Goal: Use online tool/utility: Use online tool/utility

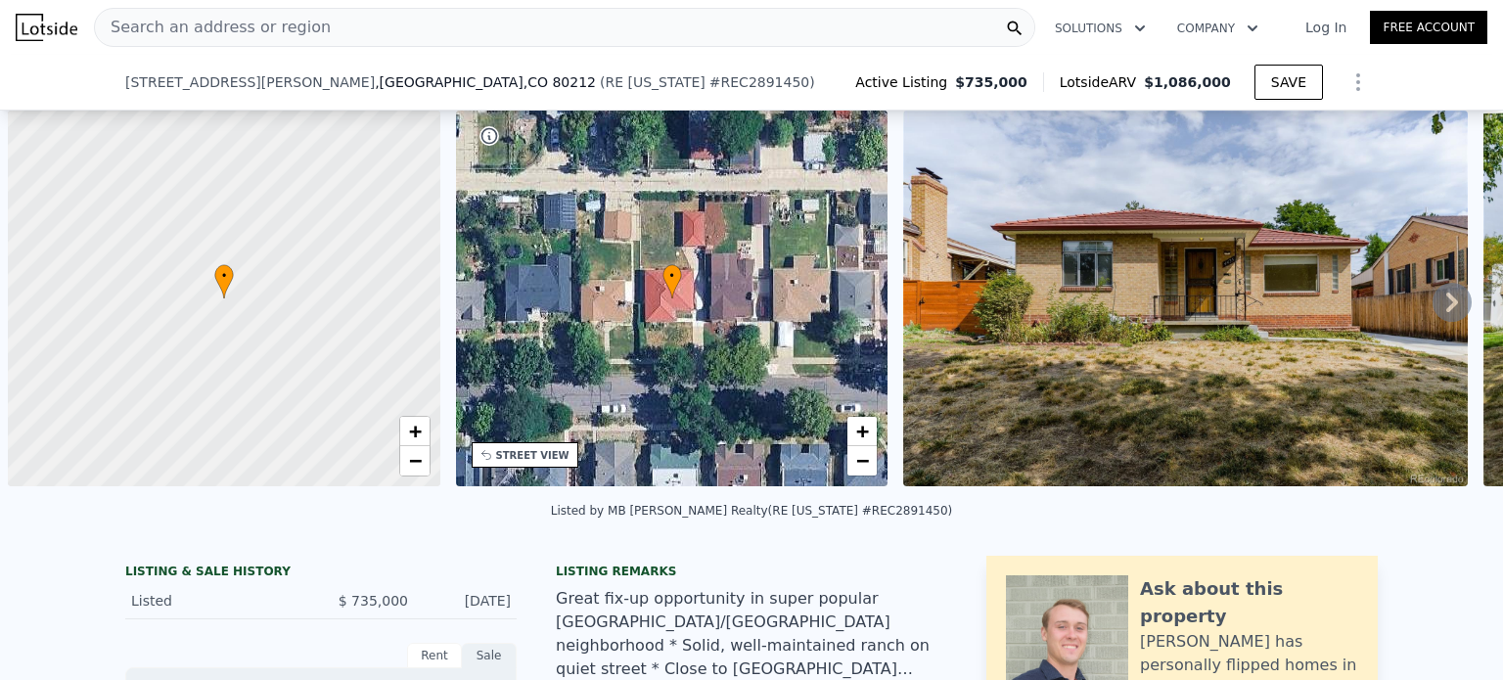
scroll to position [0, 8]
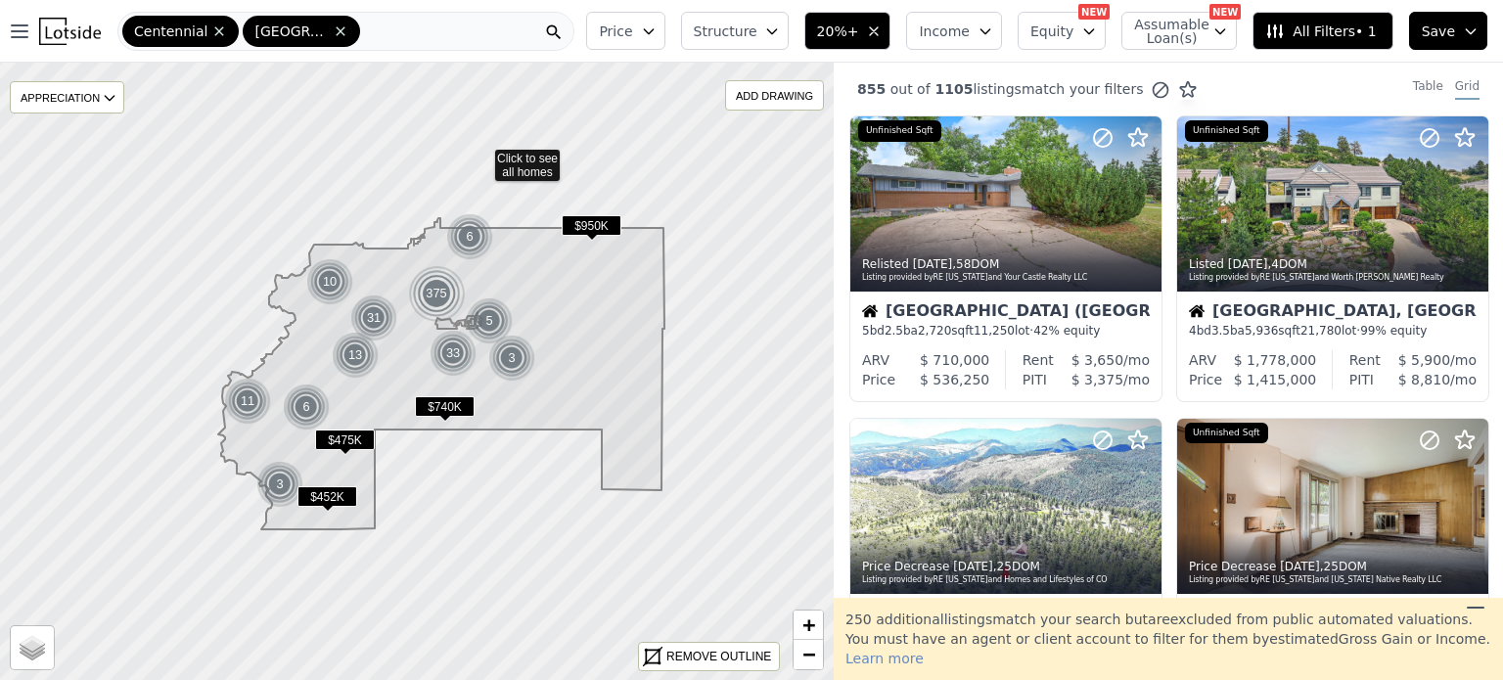
scroll to position [1048, 0]
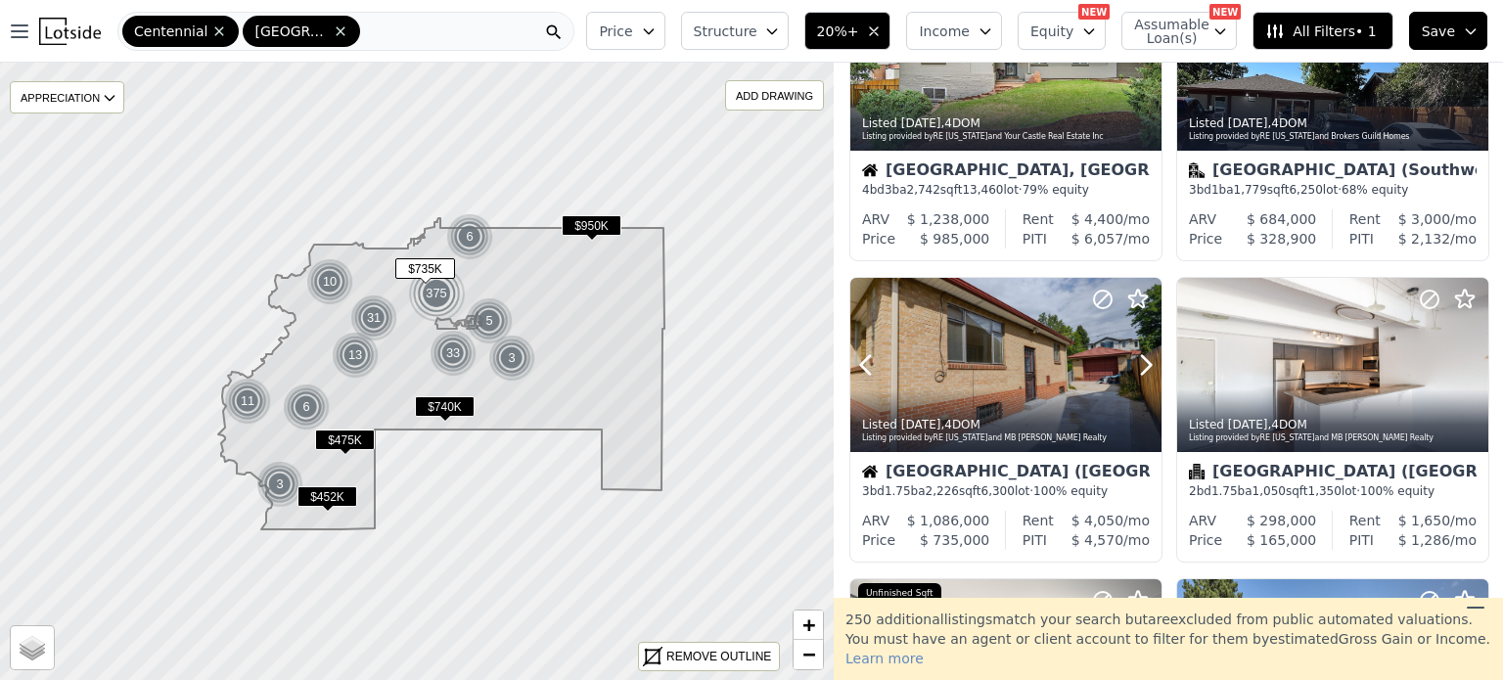
click at [1038, 379] on div at bounding box center [1098, 340] width 125 height 125
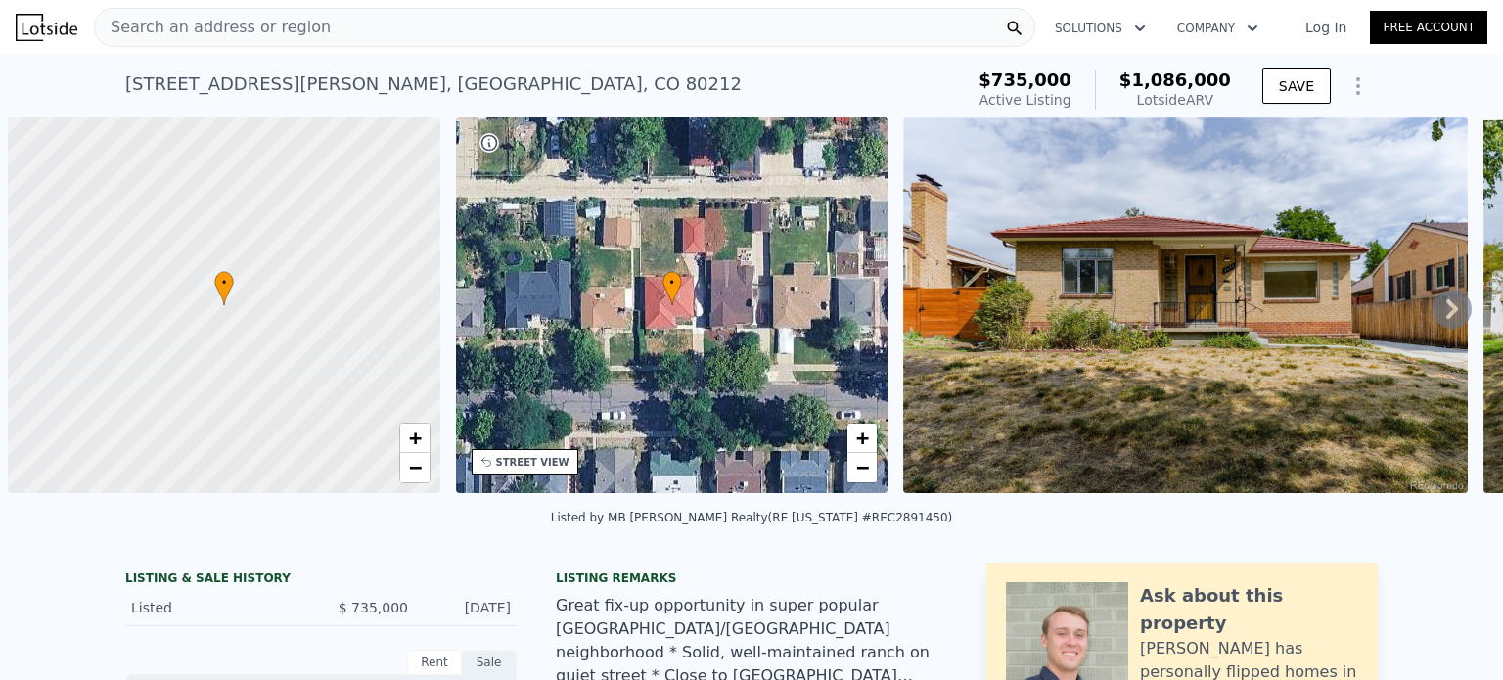
scroll to position [0, 8]
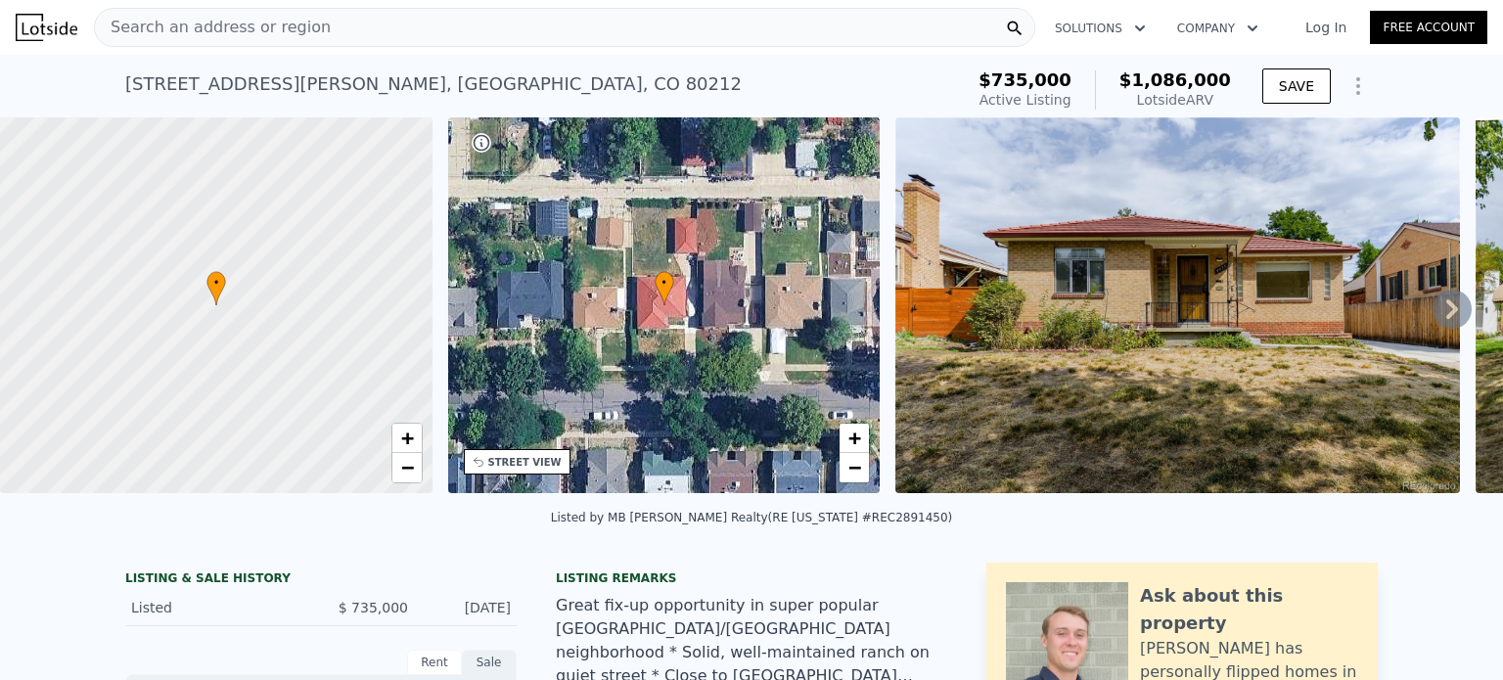
click at [198, 24] on span "Search an address or region" at bounding box center [213, 27] width 236 height 23
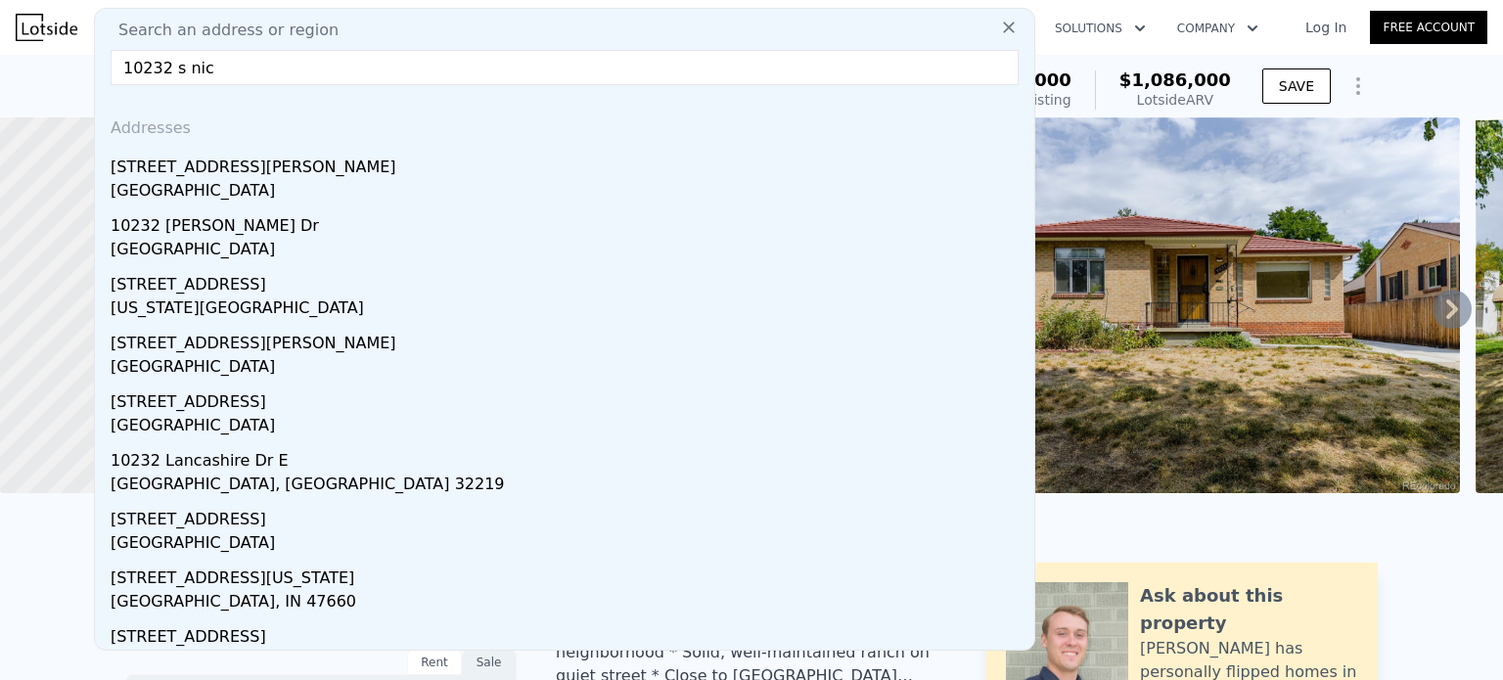
type input "10232 s nic"
click at [178, 194] on div "Highlands Ranch, CO 80130" at bounding box center [569, 192] width 916 height 27
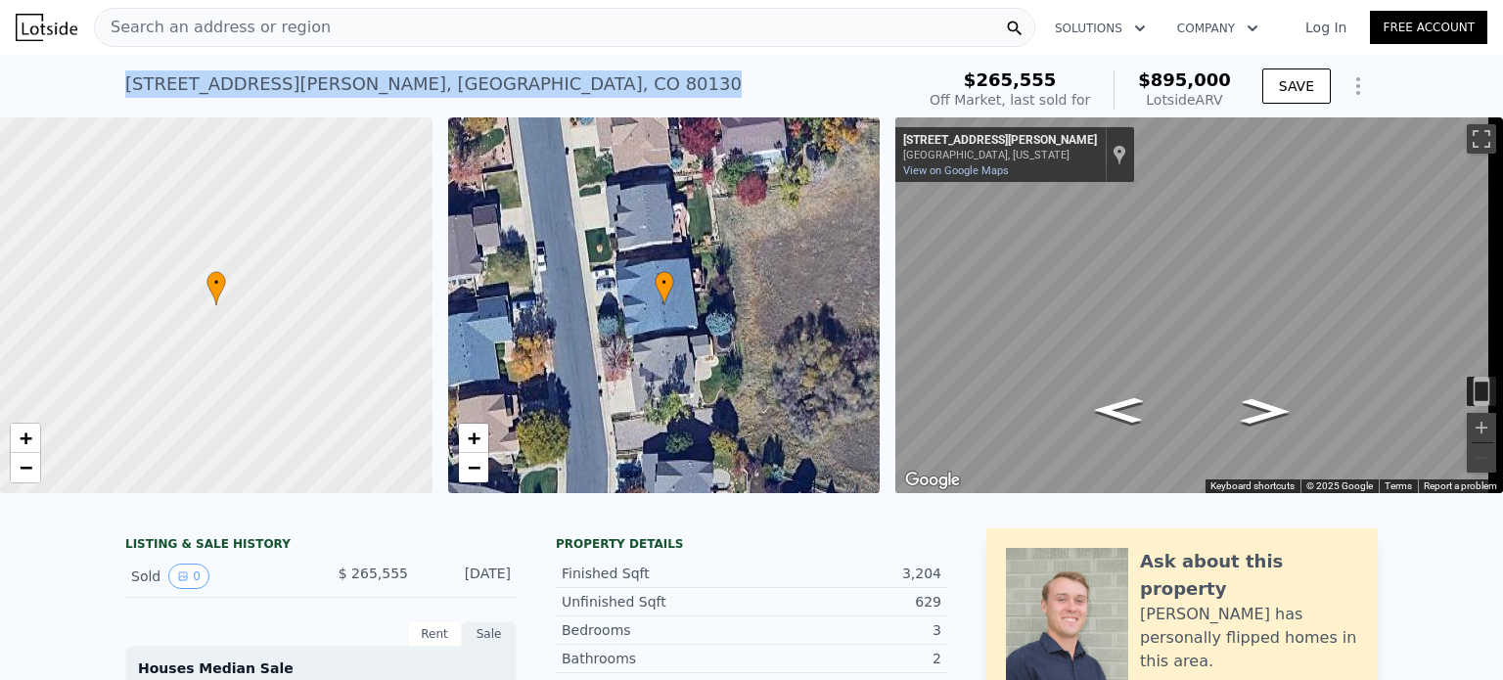
drag, startPoint x: 504, startPoint y: 86, endPoint x: 113, endPoint y: 108, distance: 390.9
click at [113, 108] on div "10232 Nickolas Ave , Highlands Ranch , CO 80130 Sold Dec 1998 for $265,555 (~AR…" at bounding box center [751, 86] width 1503 height 63
copy div "10232 Nickolas Ave , Highlands Ranch , CO 80130"
click at [1338, 81] on button "Show Options" at bounding box center [1357, 86] width 39 height 39
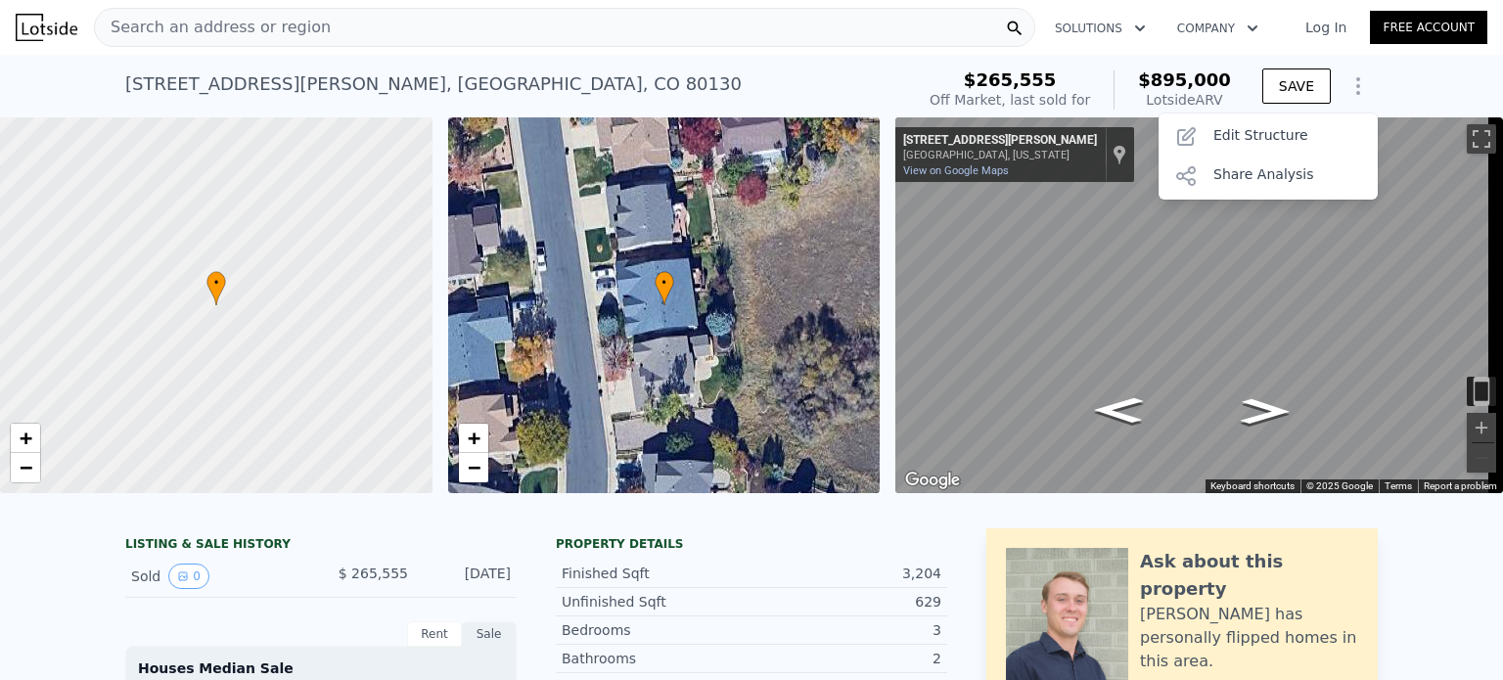
click at [1283, 136] on div "Edit Structure" at bounding box center [1267, 136] width 219 height 39
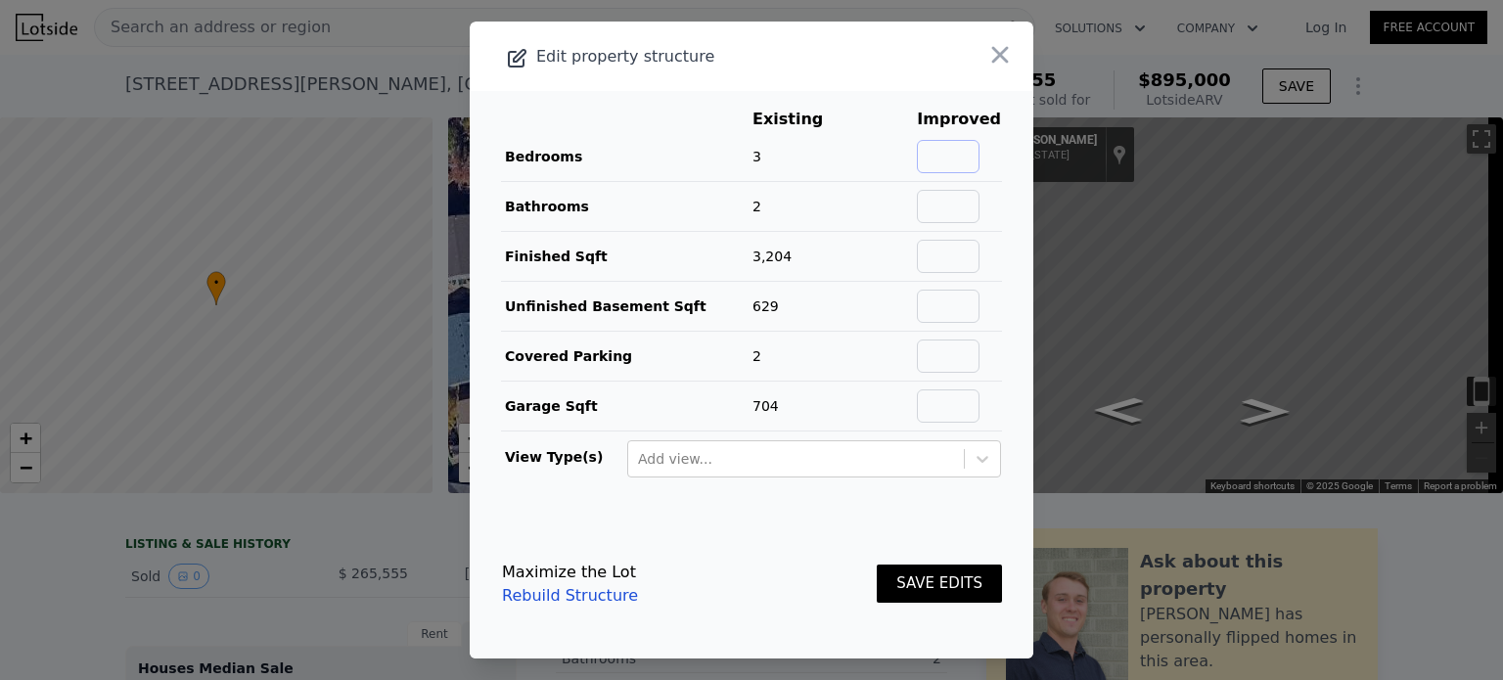
click at [934, 167] on input "text" at bounding box center [948, 156] width 63 height 33
type input "4"
click at [941, 200] on input "text" at bounding box center [948, 206] width 63 height 33
type input "3"
click at [1006, 338] on main "Existing Improved Bedrooms 3 33% 4 Bathrooms 2 50% 3 Finished Sqft 3,204 Unfini…" at bounding box center [752, 300] width 564 height 419
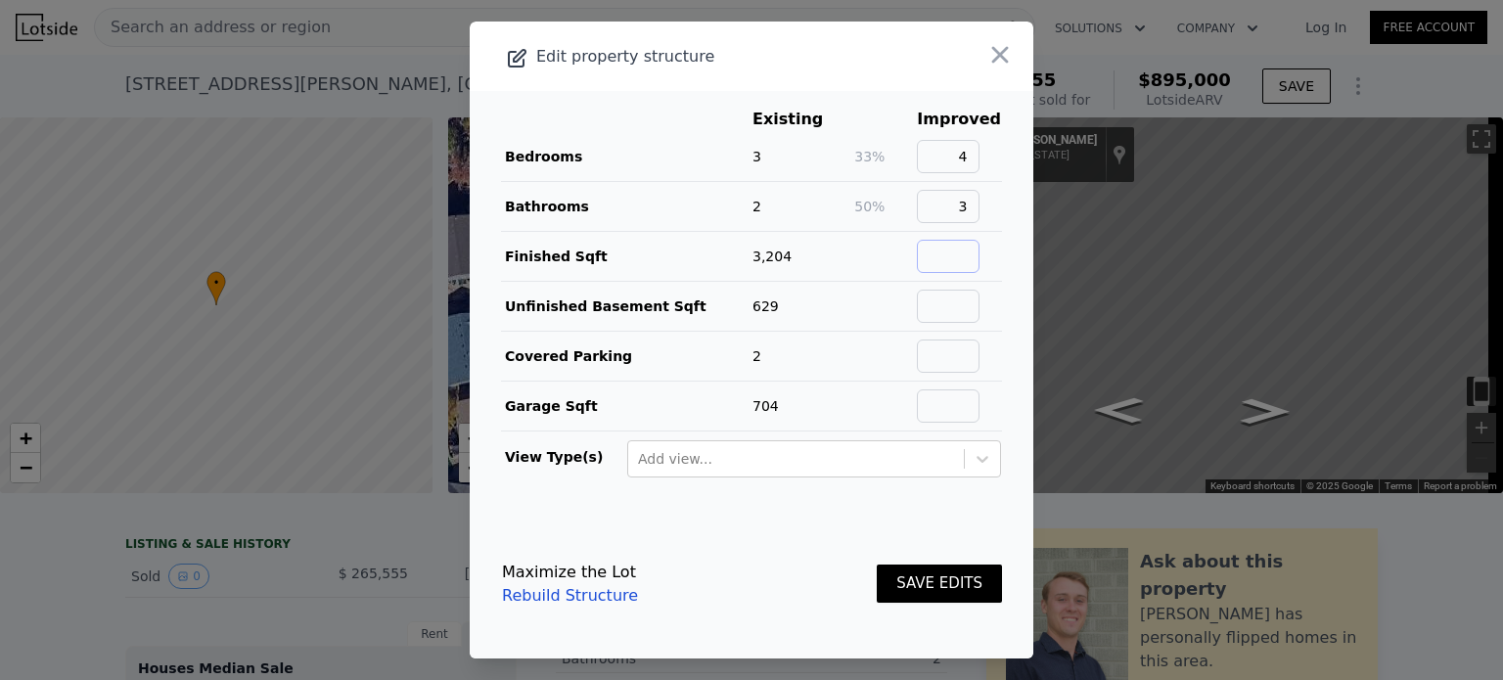
click at [952, 249] on input "text" at bounding box center [948, 256] width 63 height 33
type input "3800"
click at [918, 586] on button "SAVE EDITS" at bounding box center [939, 583] width 125 height 38
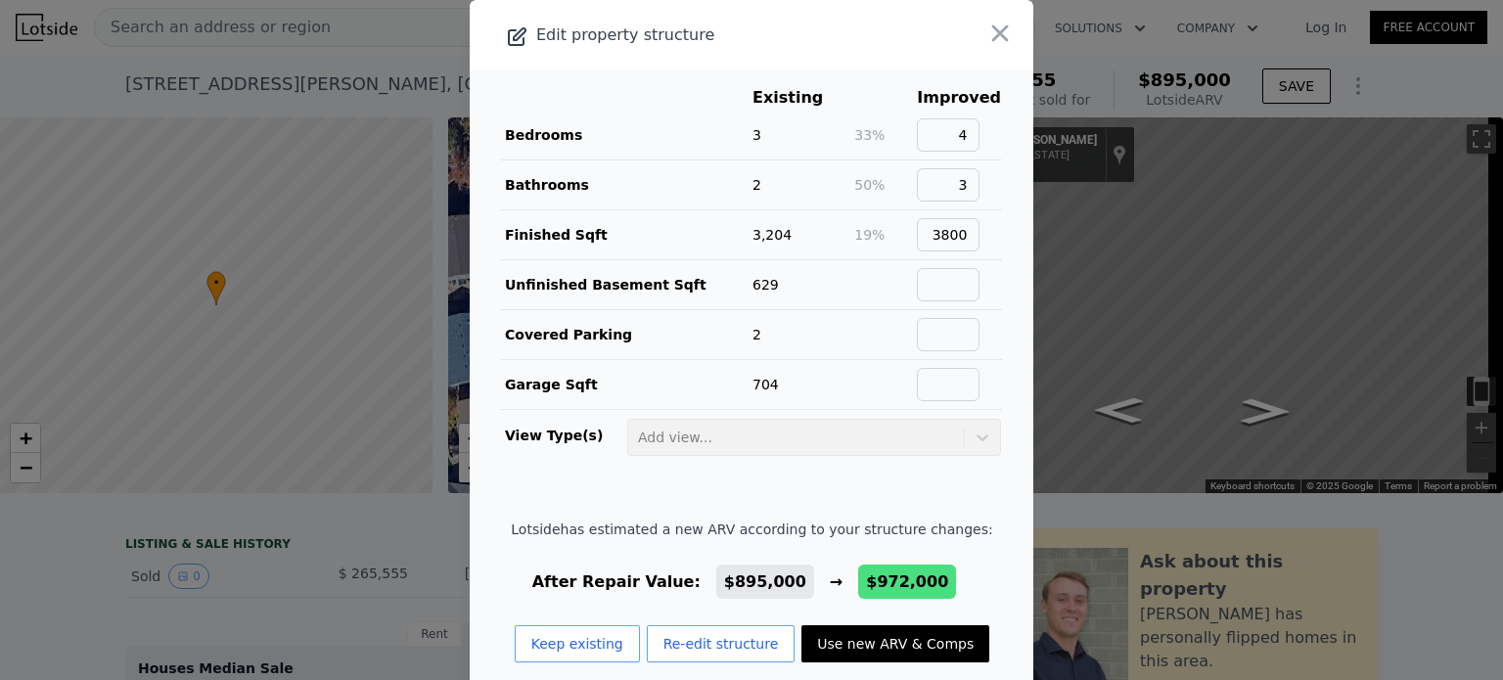
click at [877, 649] on button "Use new ARV & Comps" at bounding box center [895, 643] width 188 height 37
type input "4"
type input "6"
type input "3"
type input "2738"
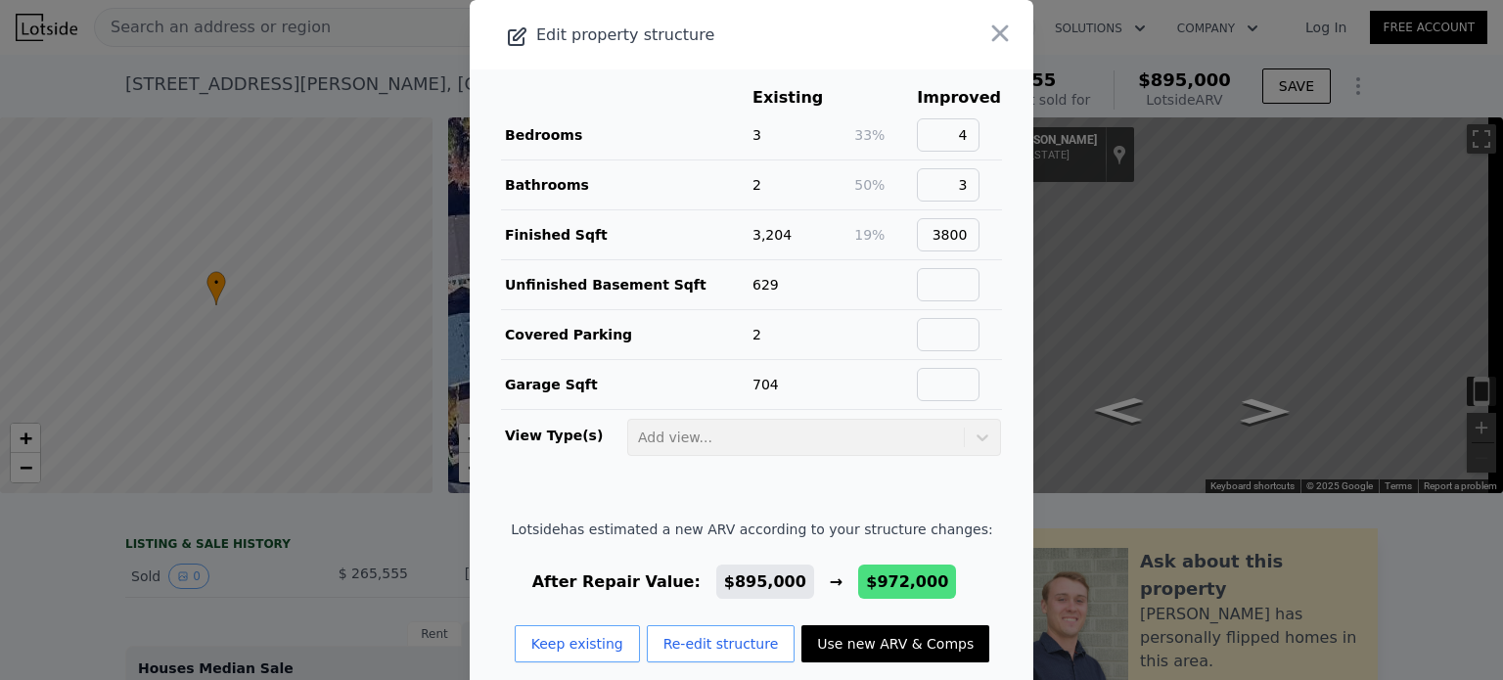
type input "4438"
type input "6011"
checkbox input "false"
type input "$ 972,000"
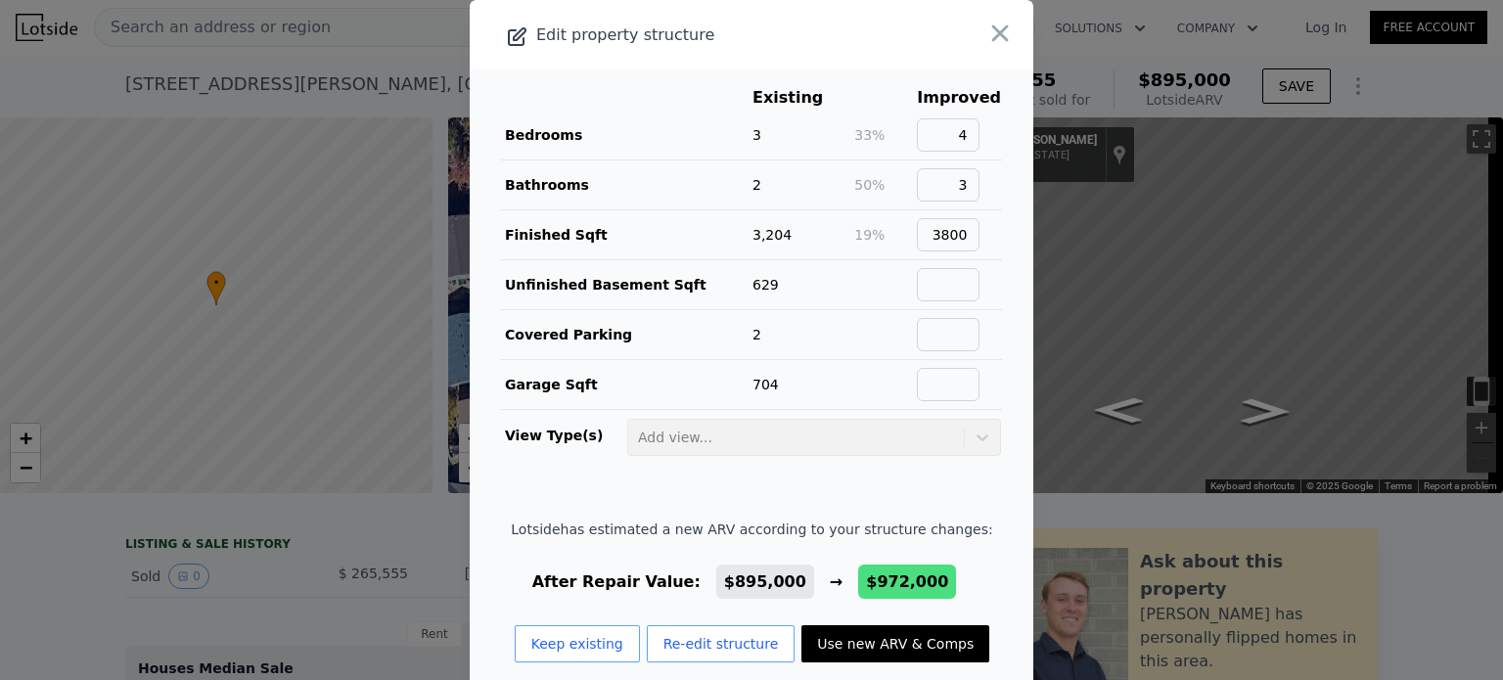
type input "$ 623,564"
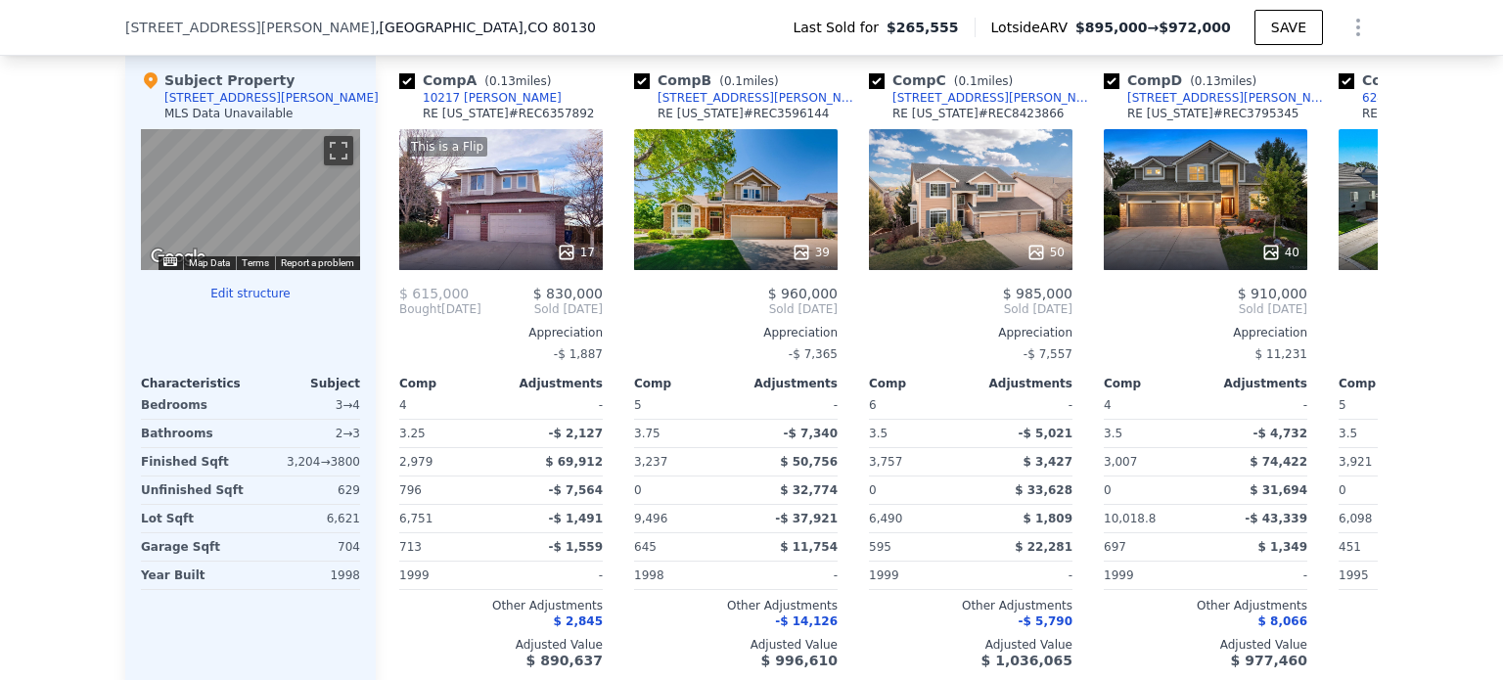
scroll to position [1929, 0]
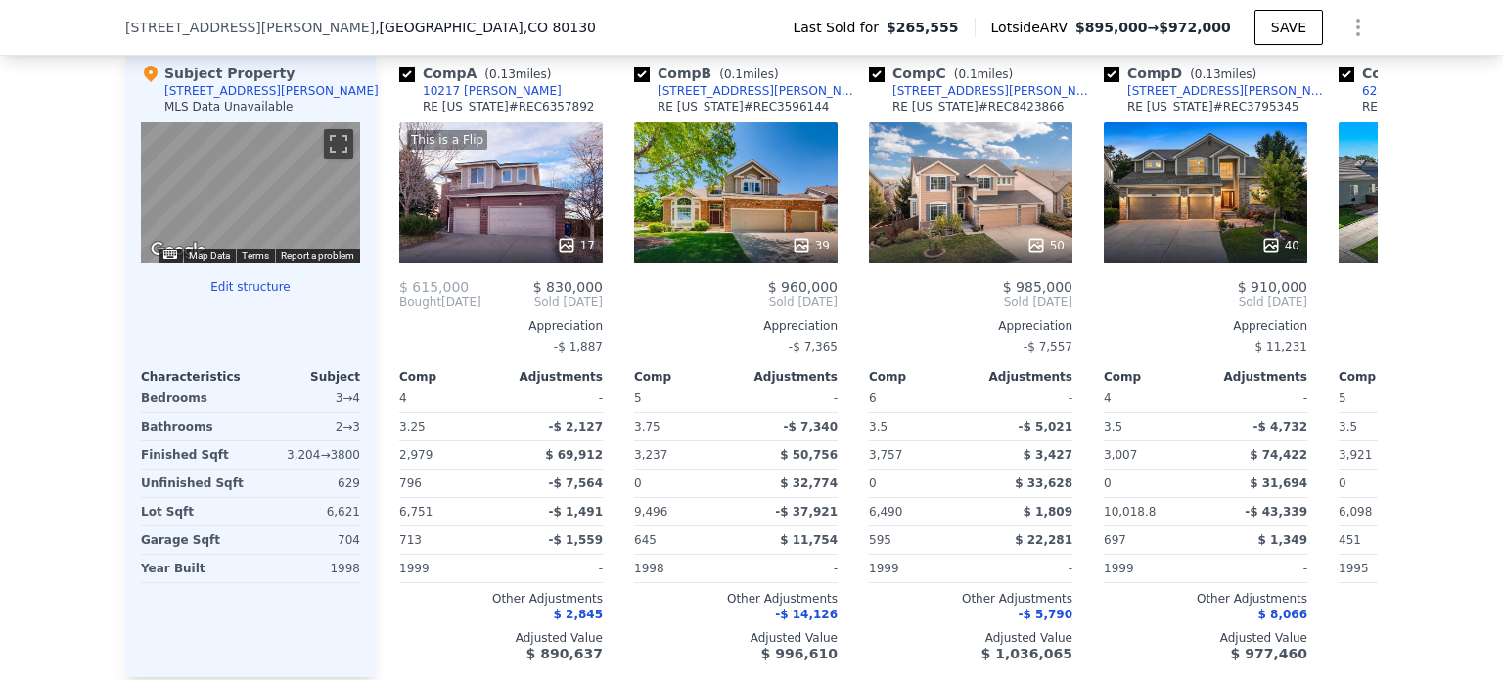
click at [746, 220] on div "39" at bounding box center [735, 192] width 203 height 141
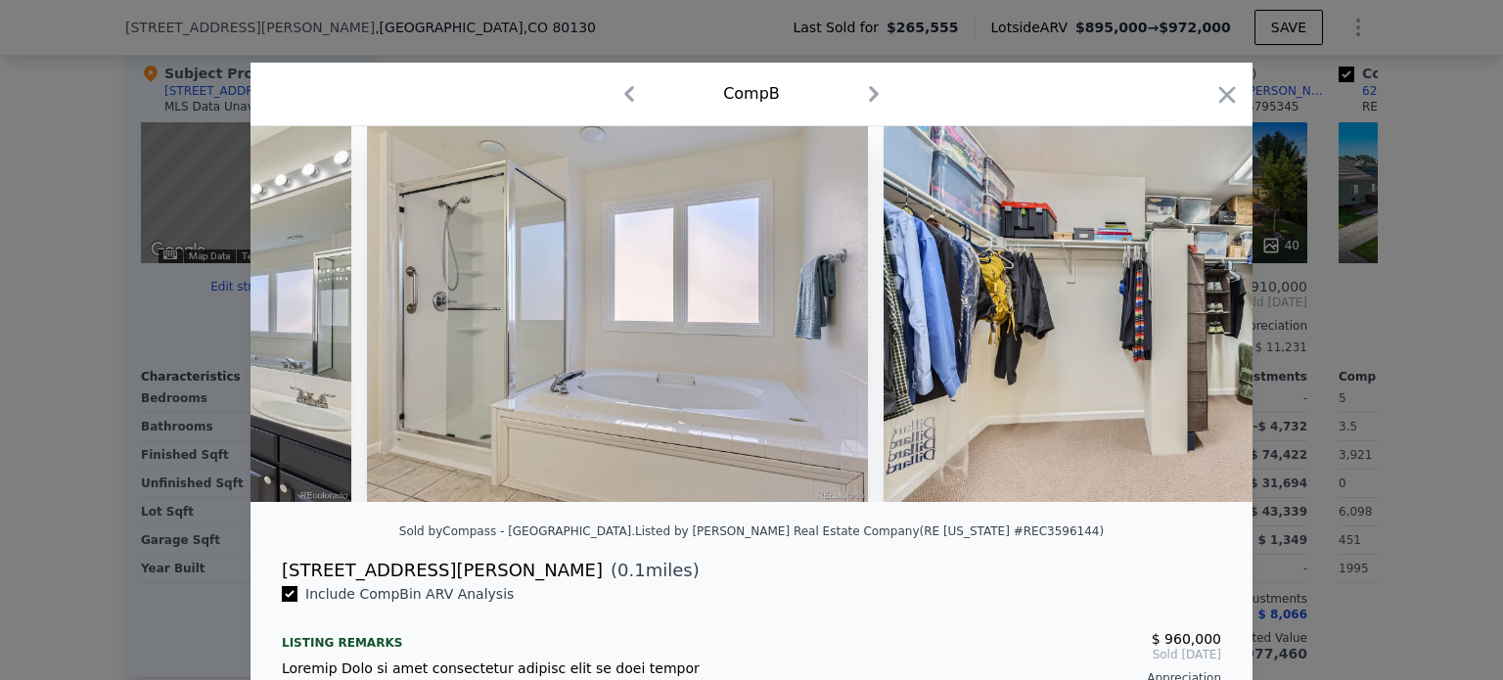
scroll to position [0, 11891]
